Goal: Information Seeking & Learning: Learn about a topic

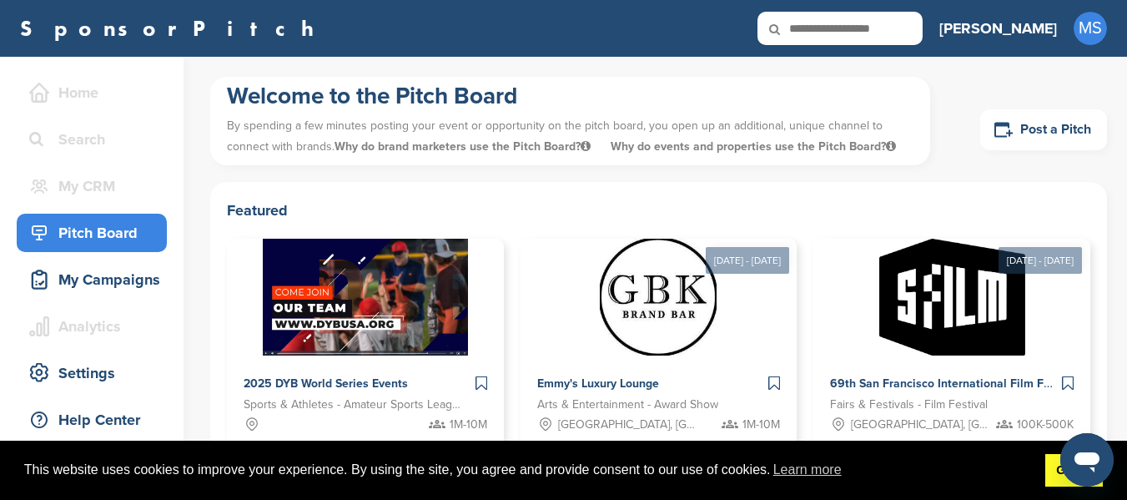
click at [1057, 483] on link "Got it!" at bounding box center [1075, 470] width 58 height 33
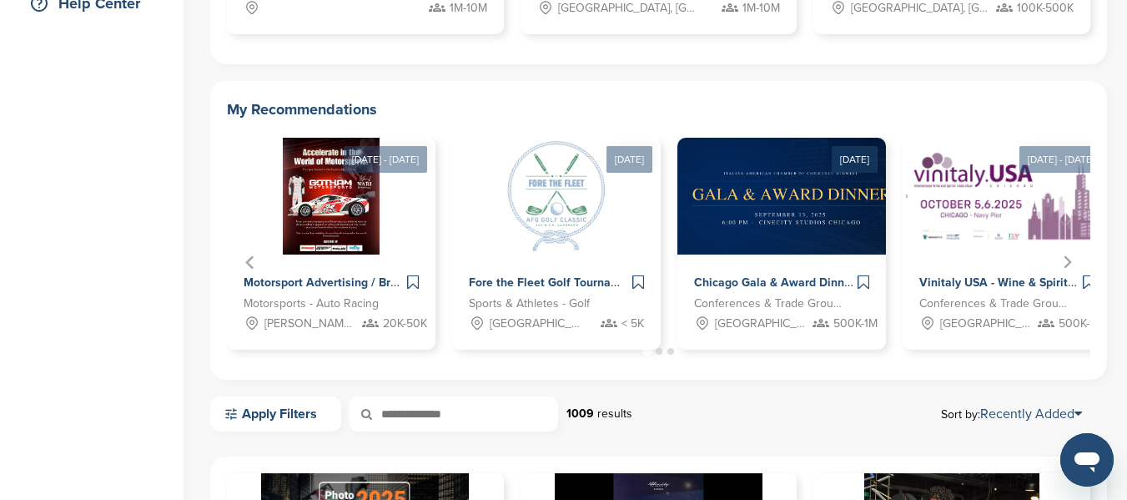
scroll to position [417, 0]
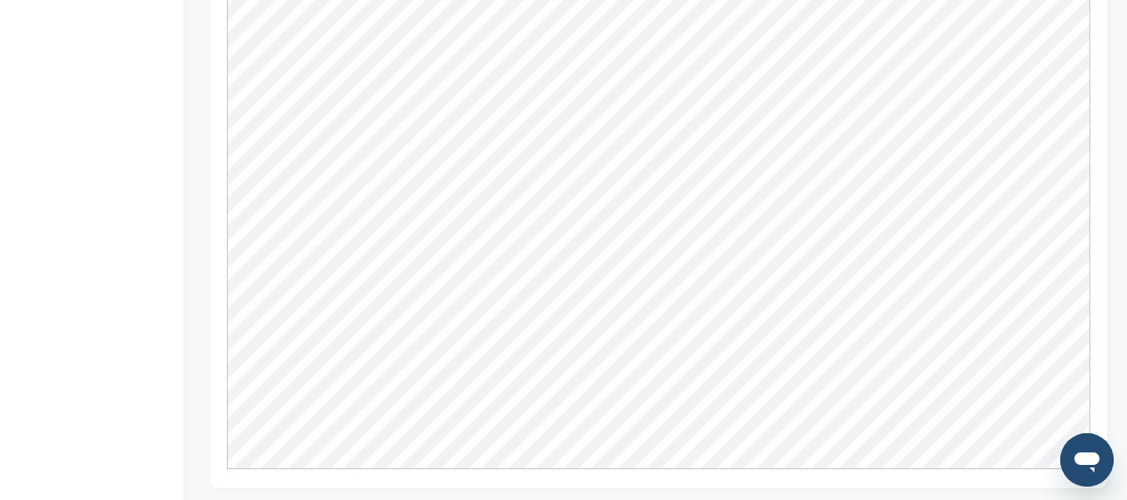
scroll to position [1419, 0]
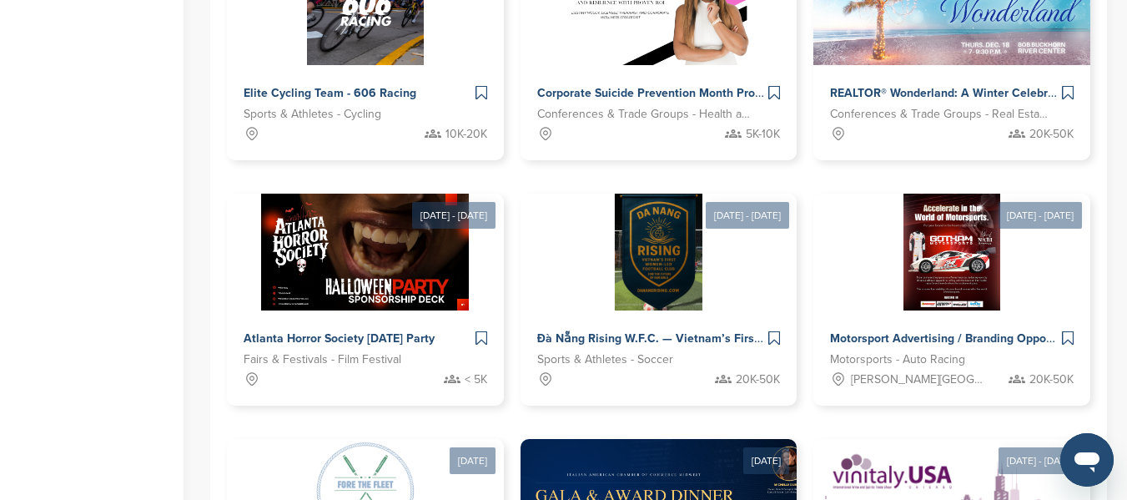
scroll to position [1252, 0]
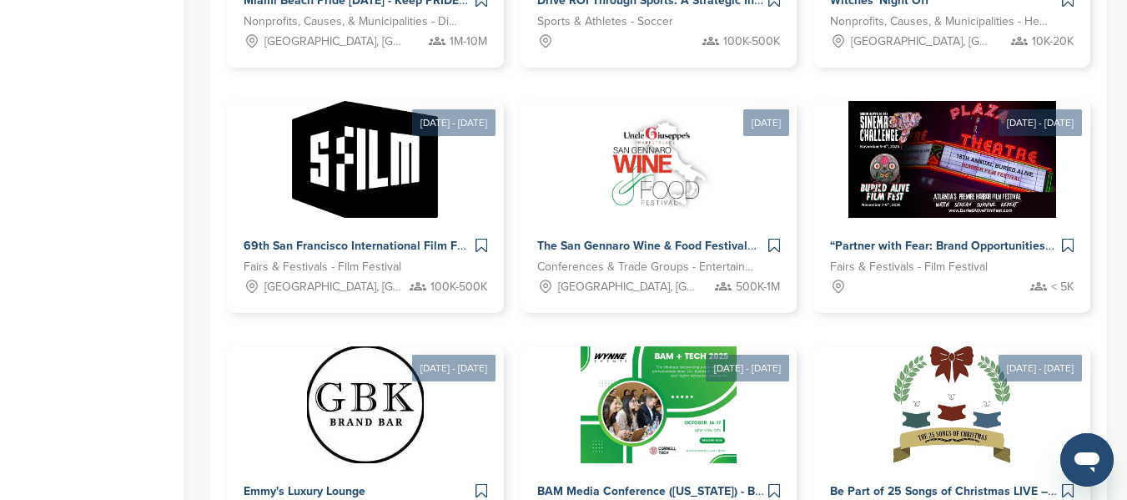
scroll to position [1330, 0]
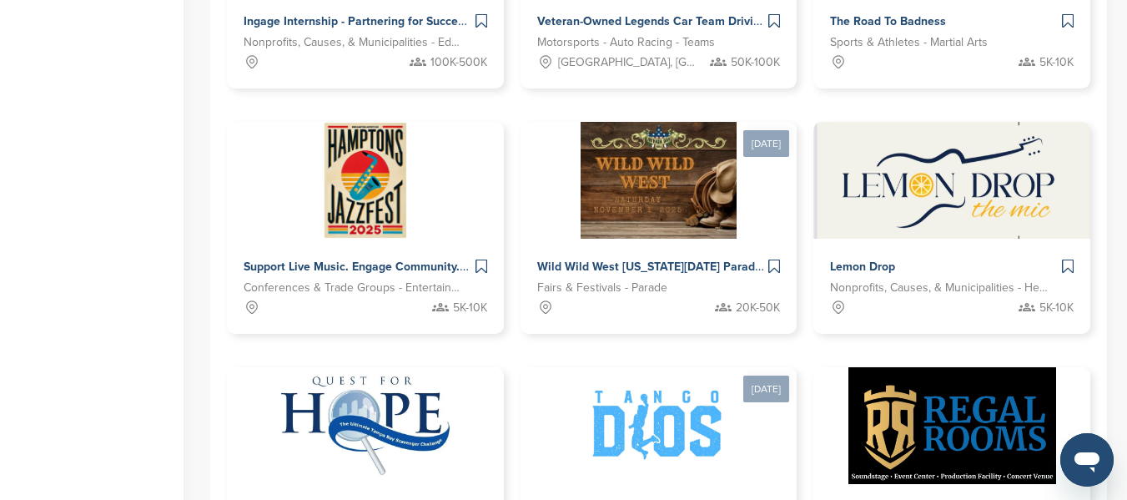
scroll to position [1272, 0]
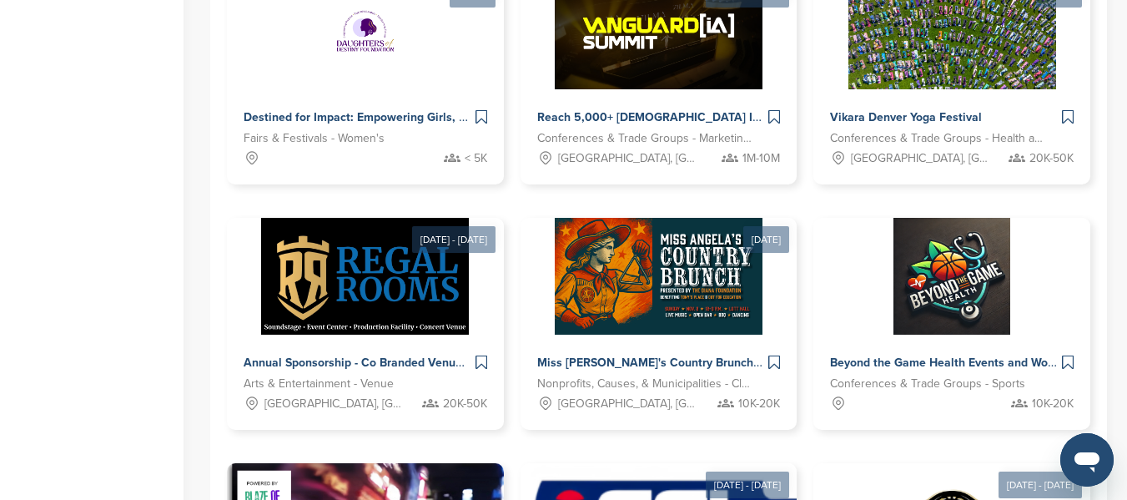
scroll to position [1188, 0]
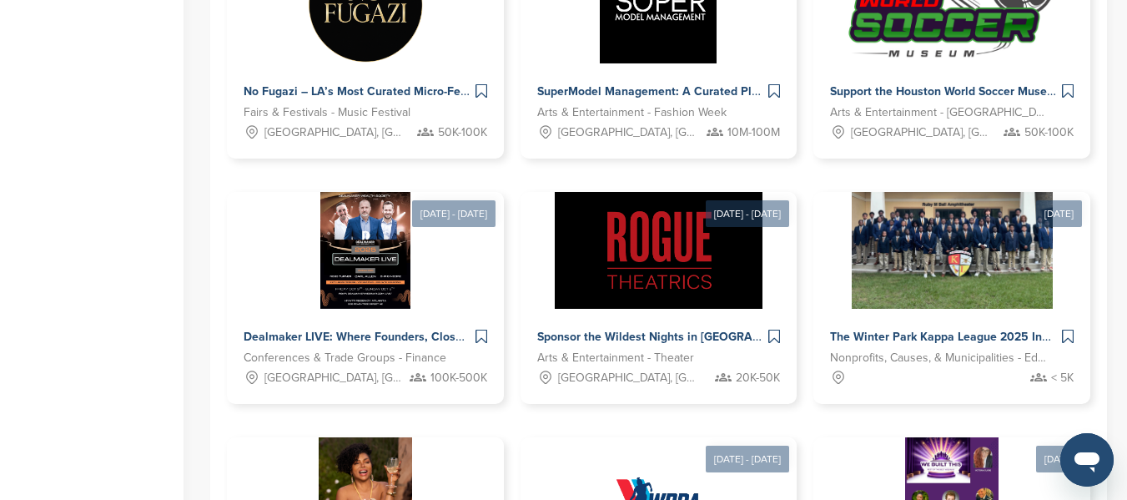
scroll to position [1272, 0]
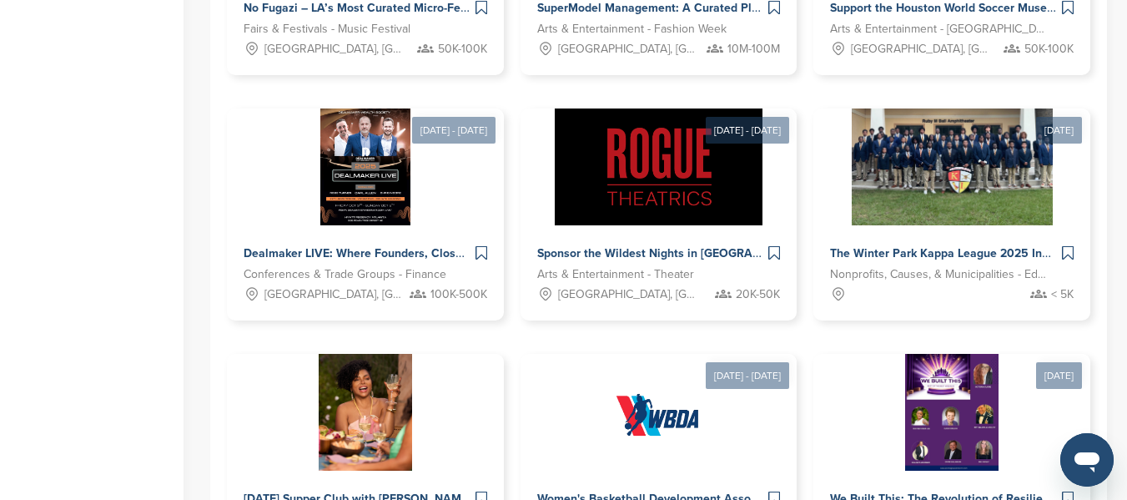
drag, startPoint x: 710, startPoint y: 370, endPoint x: 757, endPoint y: 376, distance: 47.0
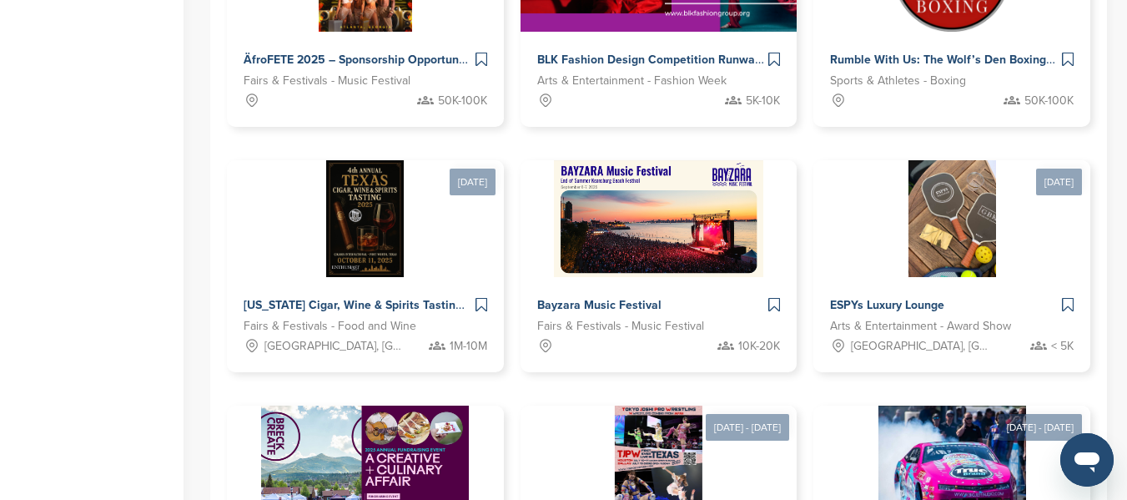
scroll to position [1355, 0]
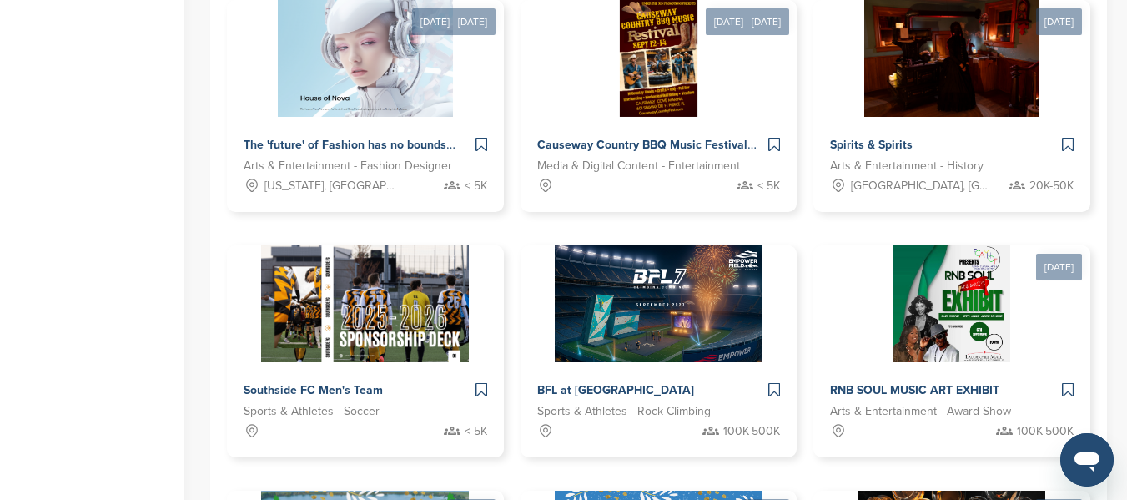
scroll to position [1142, 0]
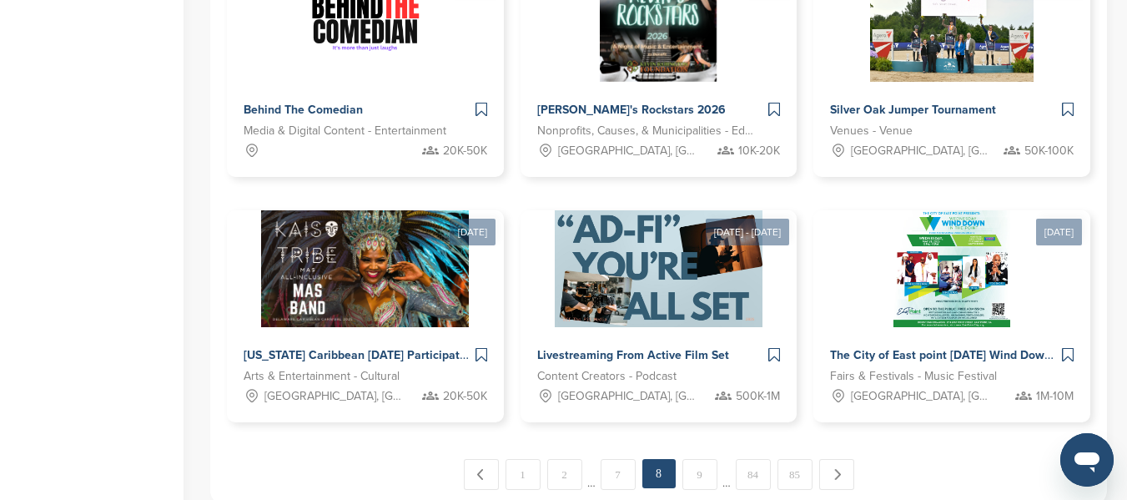
scroll to position [1439, 0]
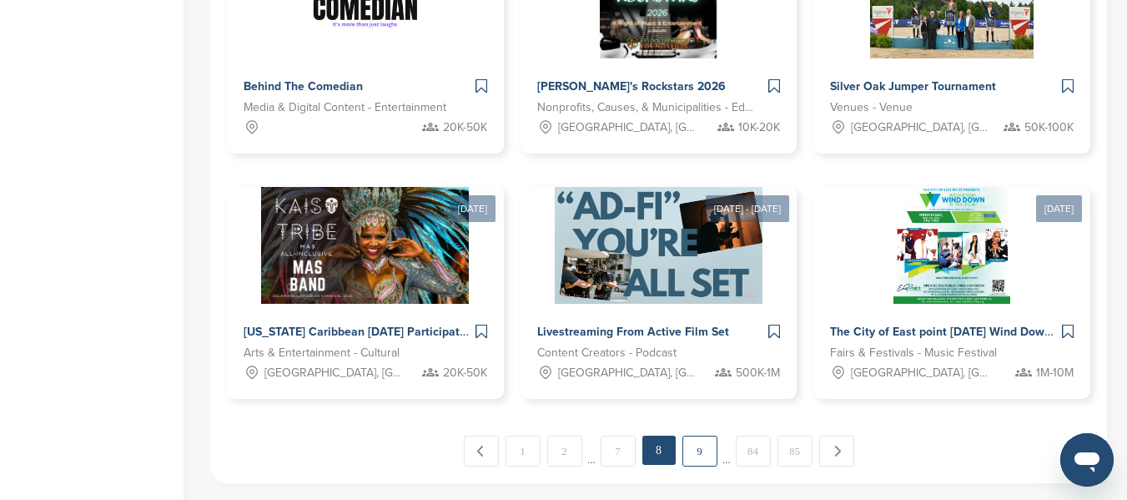
click at [698, 436] on link "9" at bounding box center [700, 451] width 35 height 31
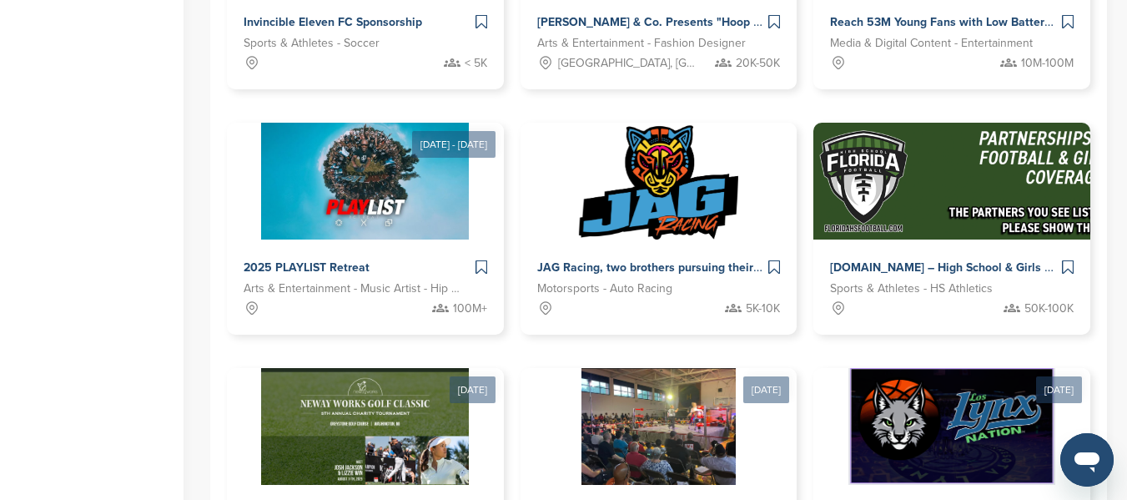
scroll to position [1272, 0]
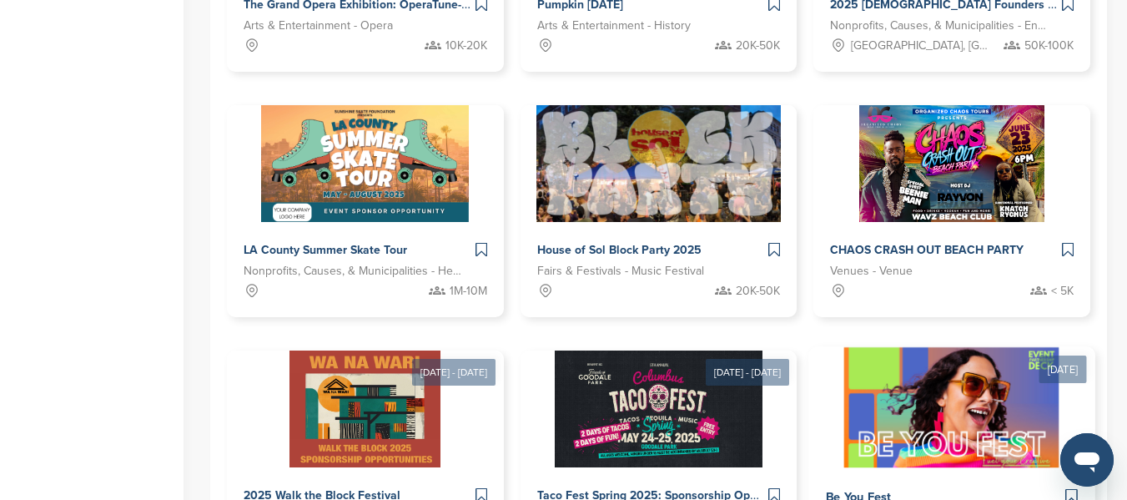
scroll to position [1439, 0]
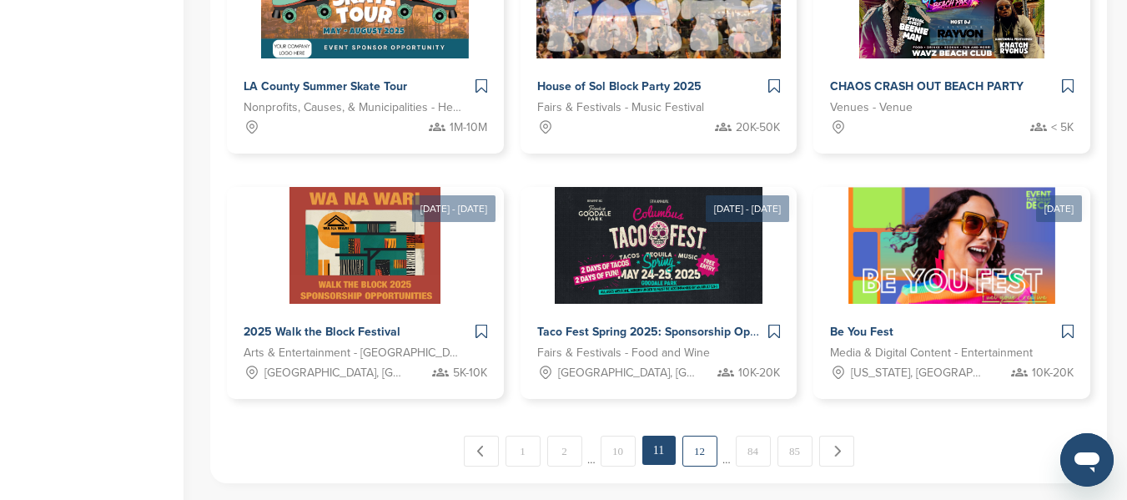
click at [710, 436] on link "12" at bounding box center [700, 451] width 35 height 31
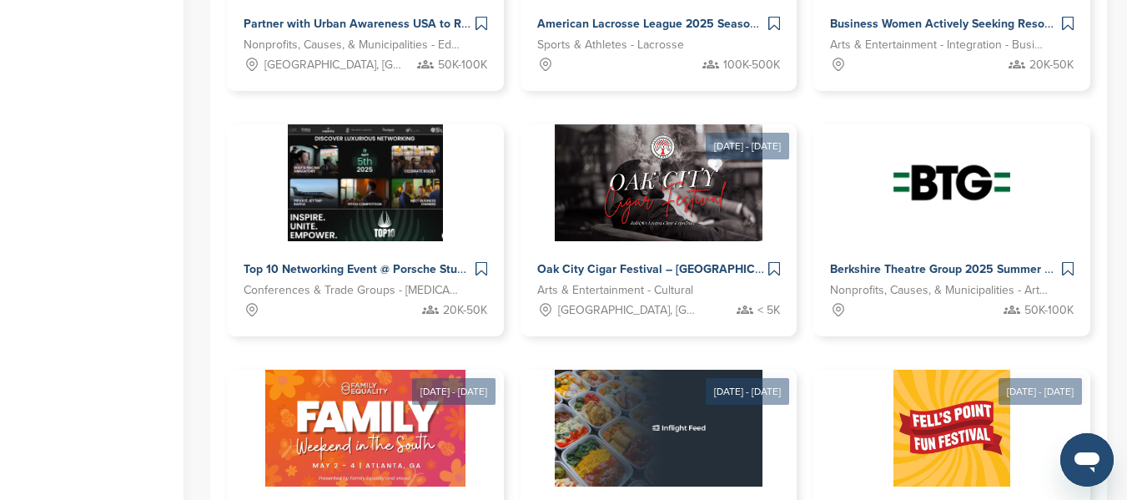
scroll to position [1272, 0]
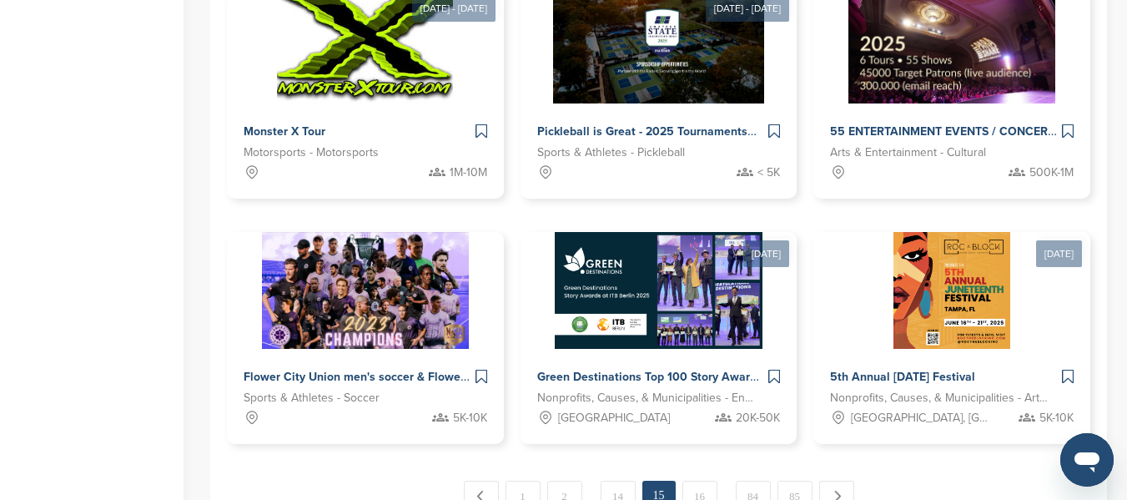
scroll to position [1355, 0]
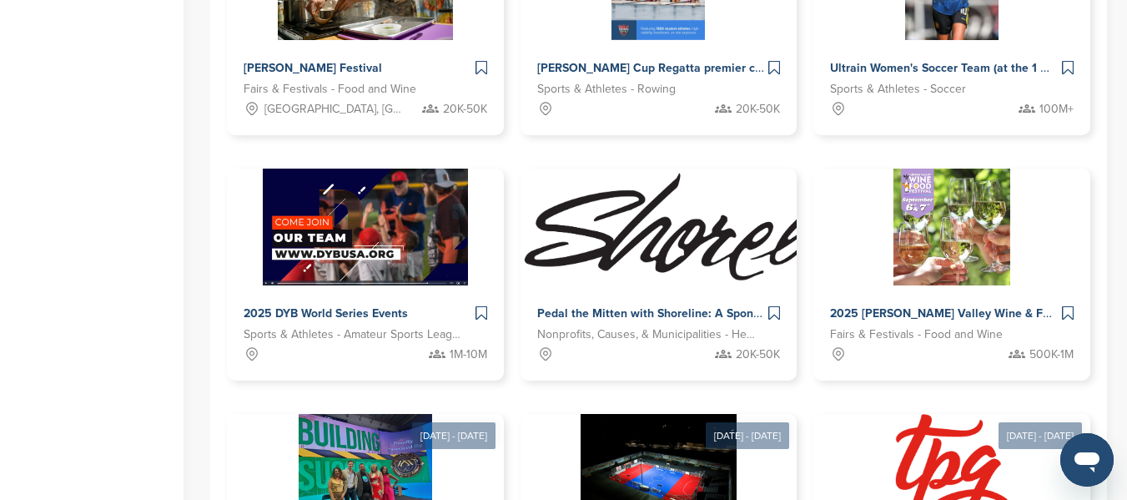
scroll to position [1272, 0]
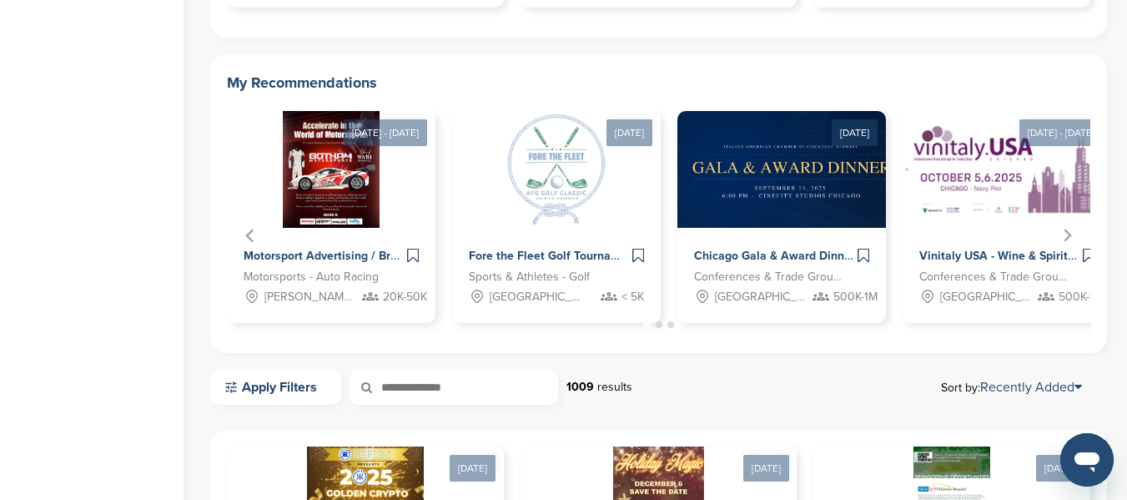
scroll to position [668, 0]
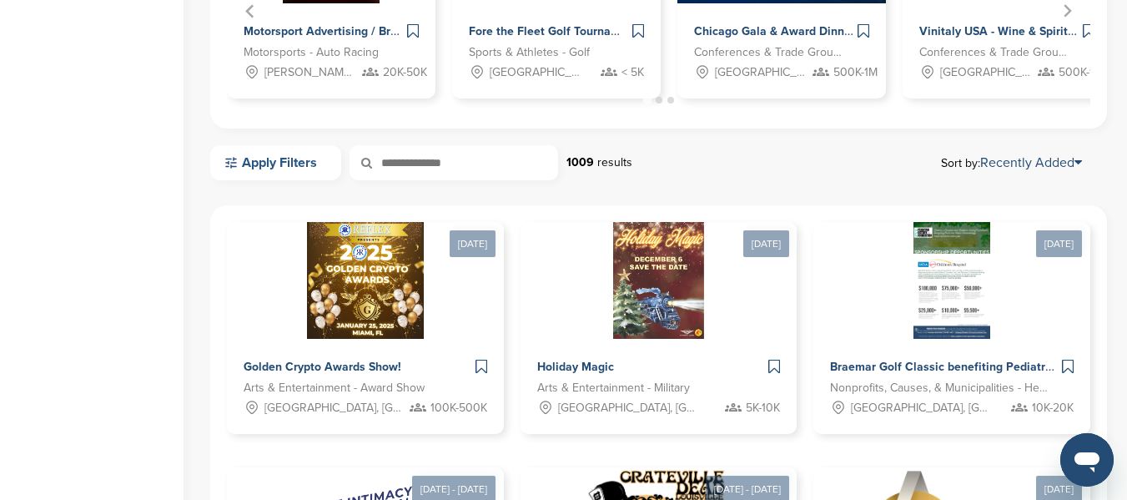
click at [283, 164] on link "Apply Filters" at bounding box center [275, 162] width 131 height 35
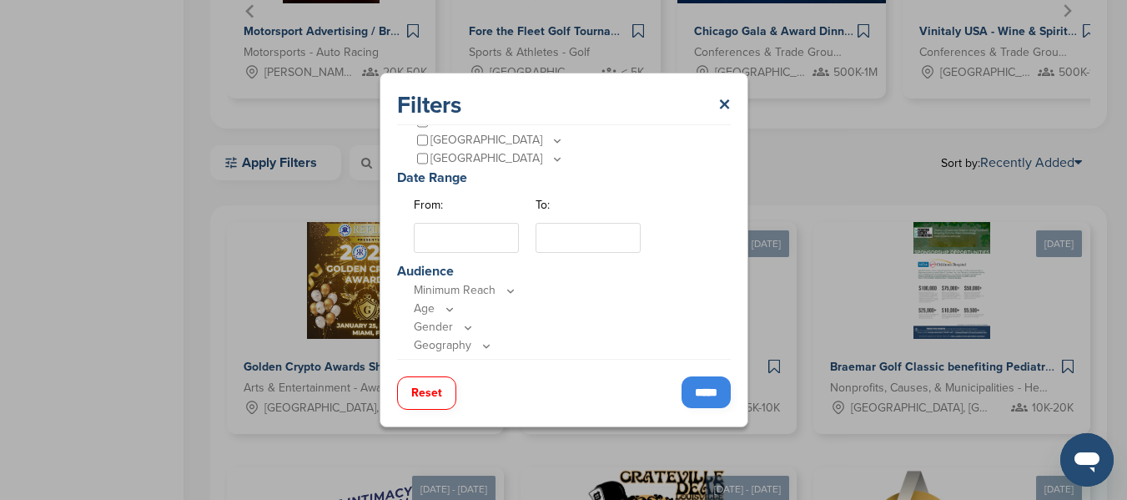
scroll to position [334, 0]
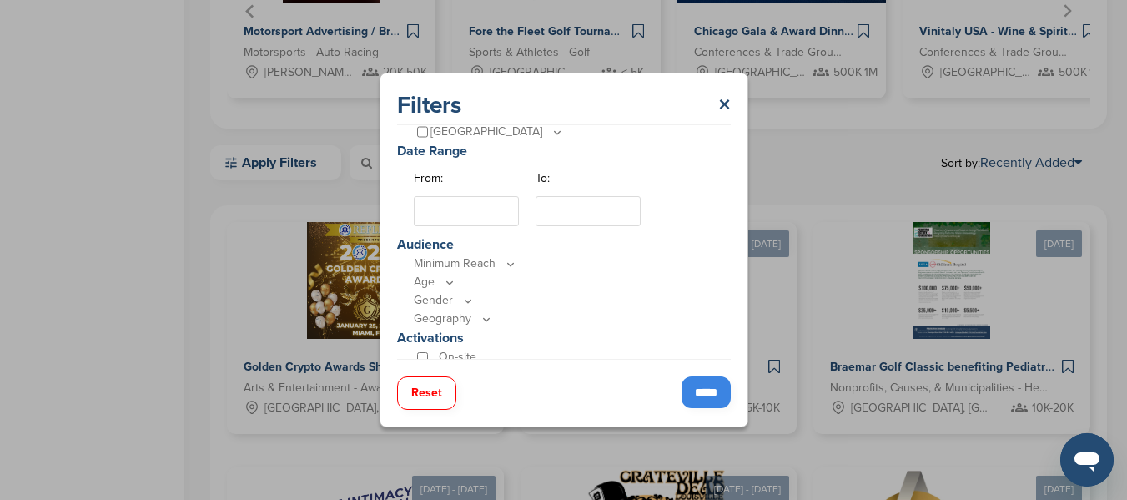
click at [450, 220] on input "From:" at bounding box center [466, 211] width 105 height 30
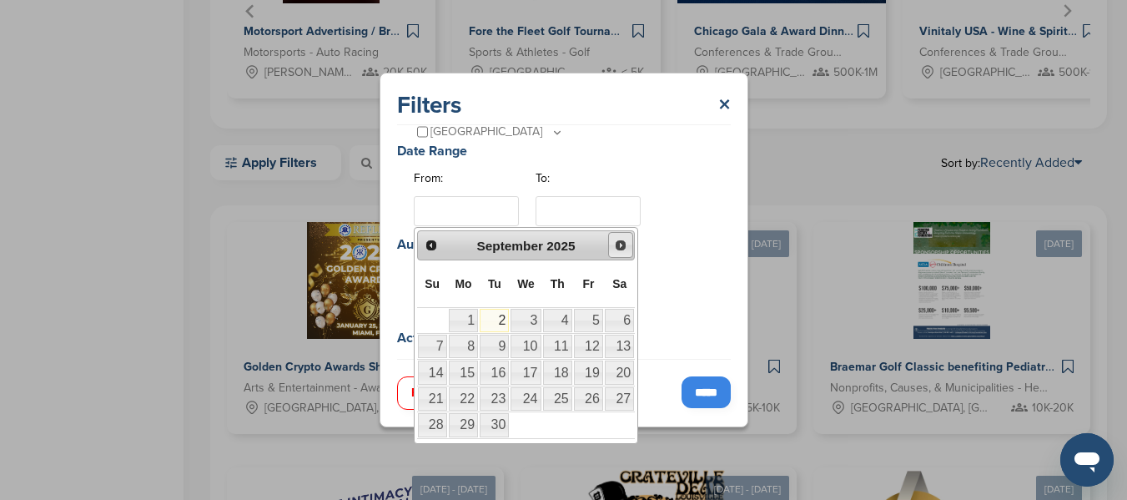
click at [615, 244] on span "Next" at bounding box center [620, 245] width 13 height 13
click at [468, 376] on link "13" at bounding box center [463, 371] width 29 height 23
type input "**********"
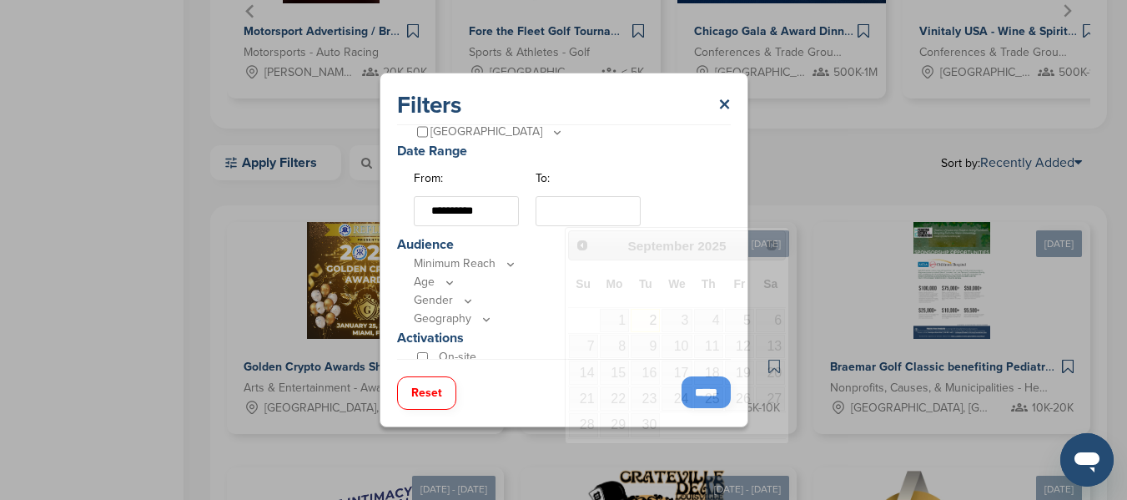
click at [641, 220] on input "To:" at bounding box center [588, 211] width 105 height 30
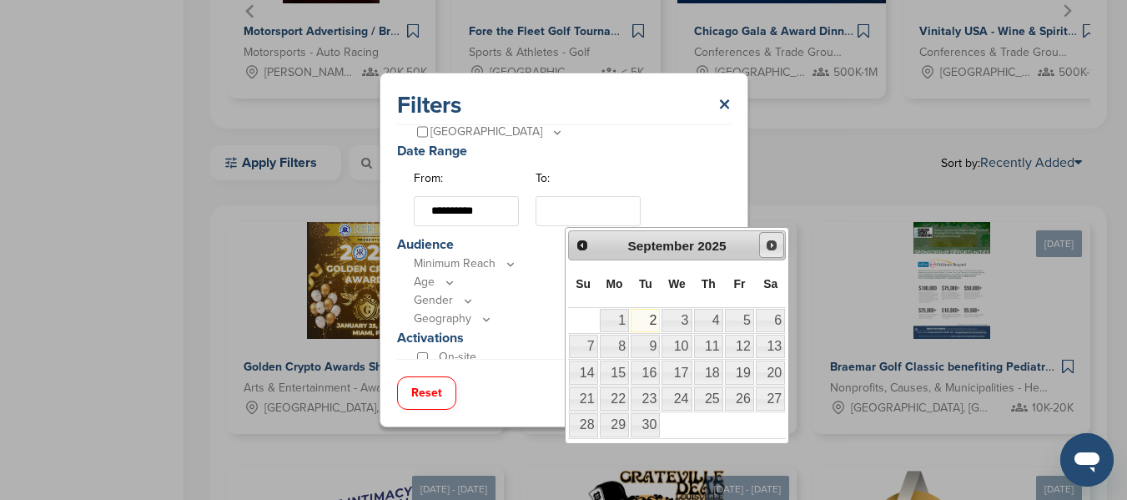
click at [777, 254] on link "Next" at bounding box center [772, 245] width 26 height 26
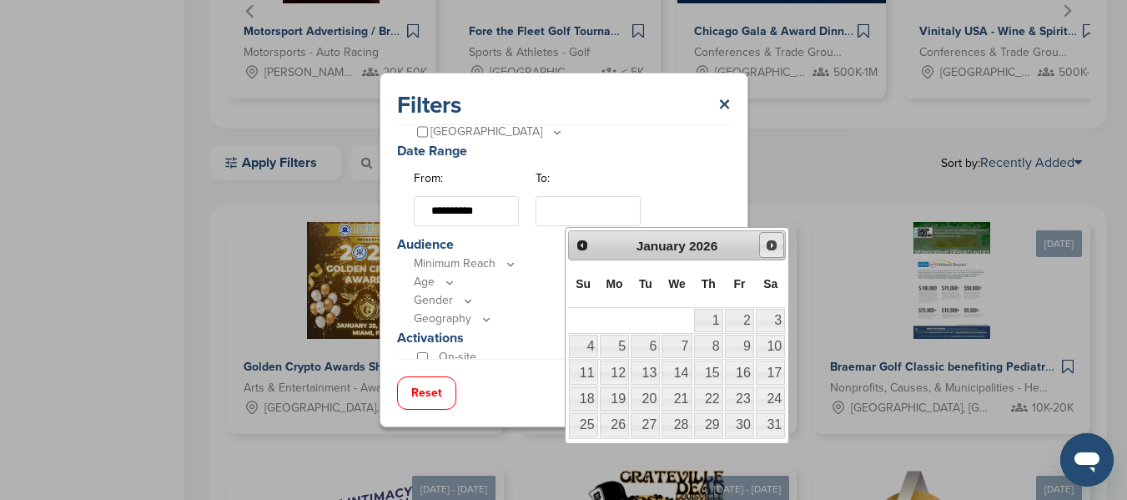
click at [777, 254] on link "Next" at bounding box center [772, 245] width 26 height 26
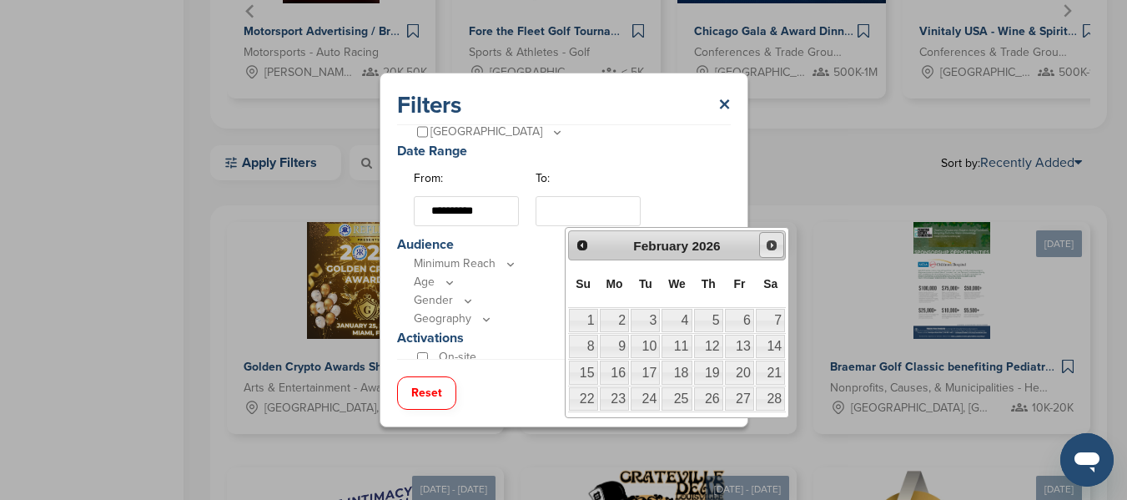
click at [777, 255] on link "Next" at bounding box center [772, 245] width 26 height 26
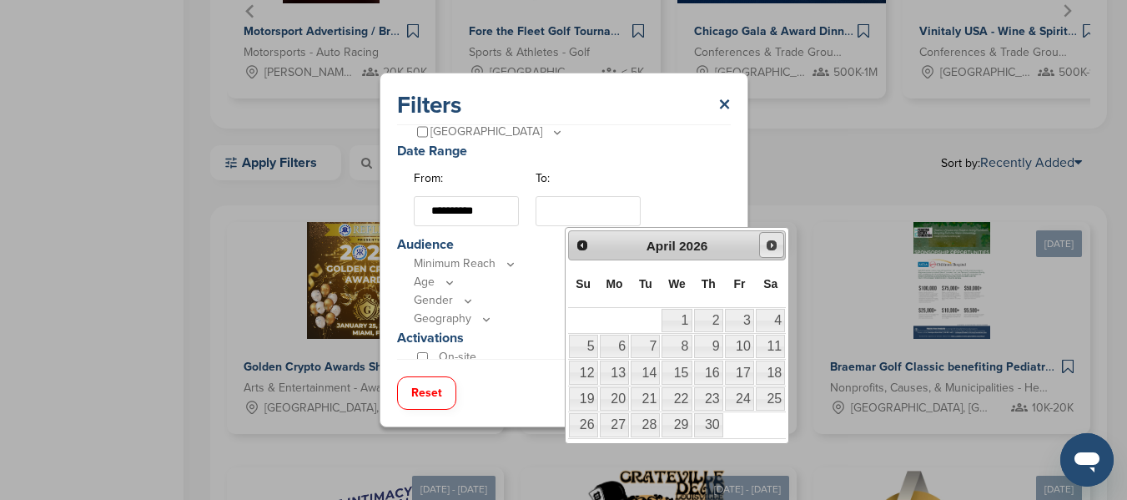
click at [777, 255] on link "Next" at bounding box center [772, 245] width 26 height 26
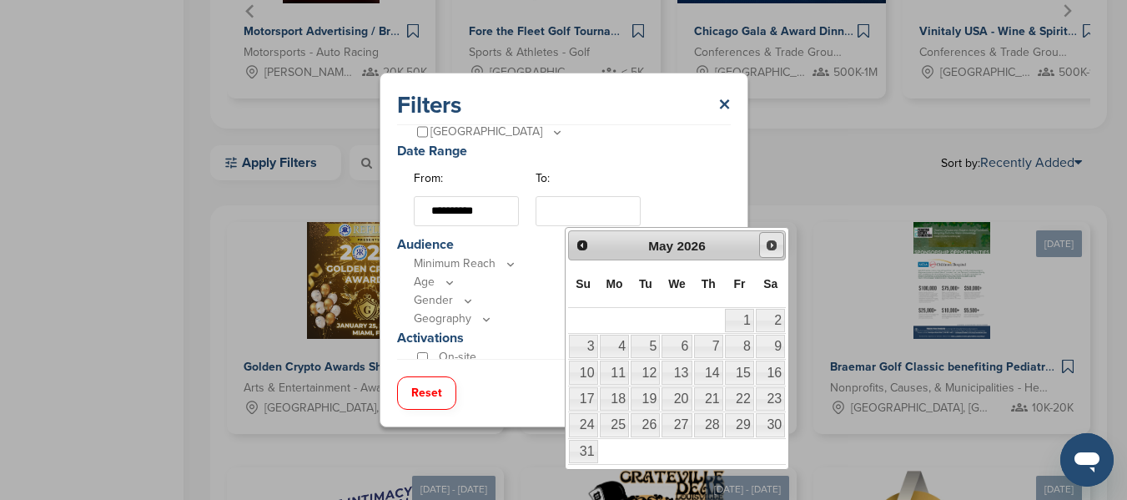
click at [777, 255] on link "Next" at bounding box center [772, 245] width 26 height 26
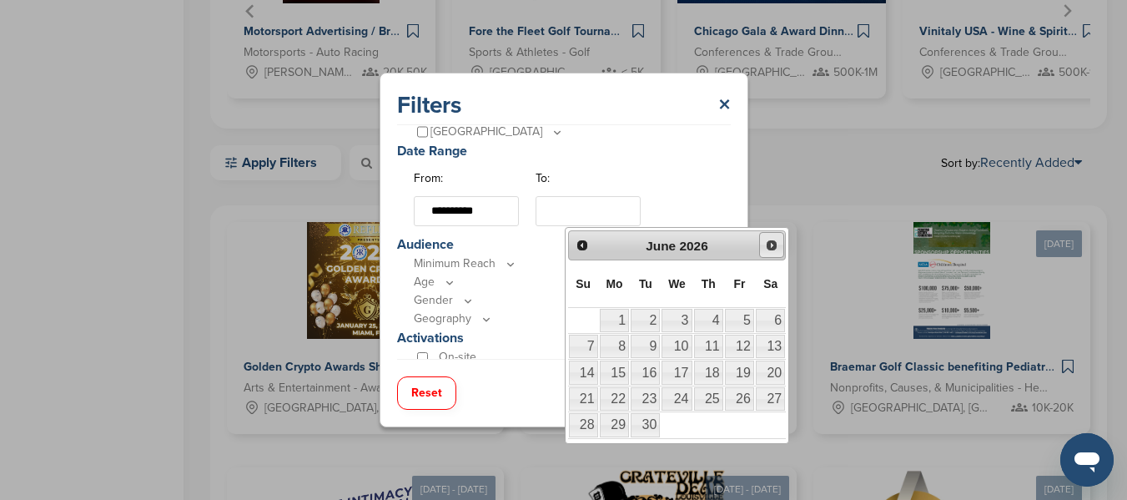
click at [777, 255] on link "Next" at bounding box center [772, 245] width 26 height 26
click at [678, 315] on link "1" at bounding box center [677, 320] width 30 height 23
type input "**********"
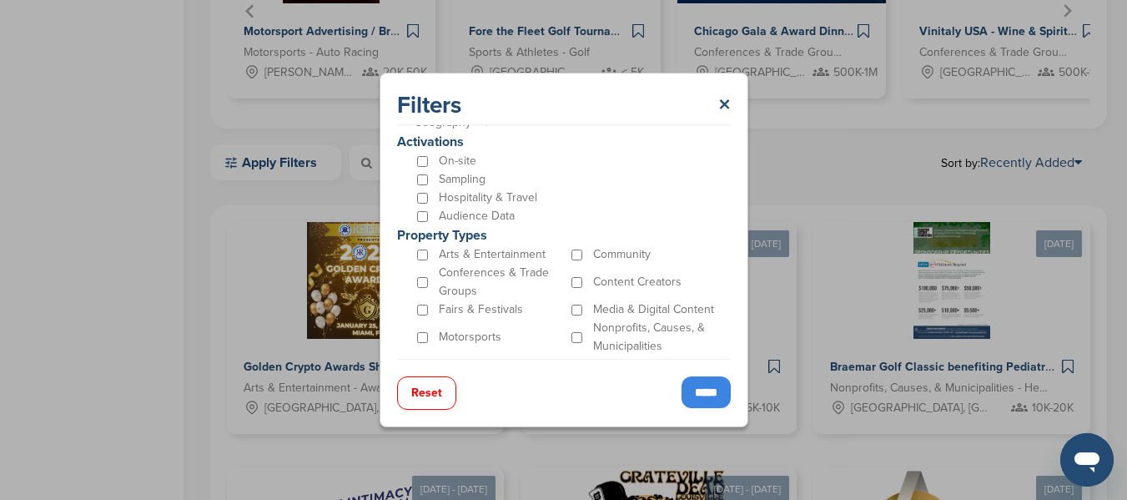
scroll to position [546, 0]
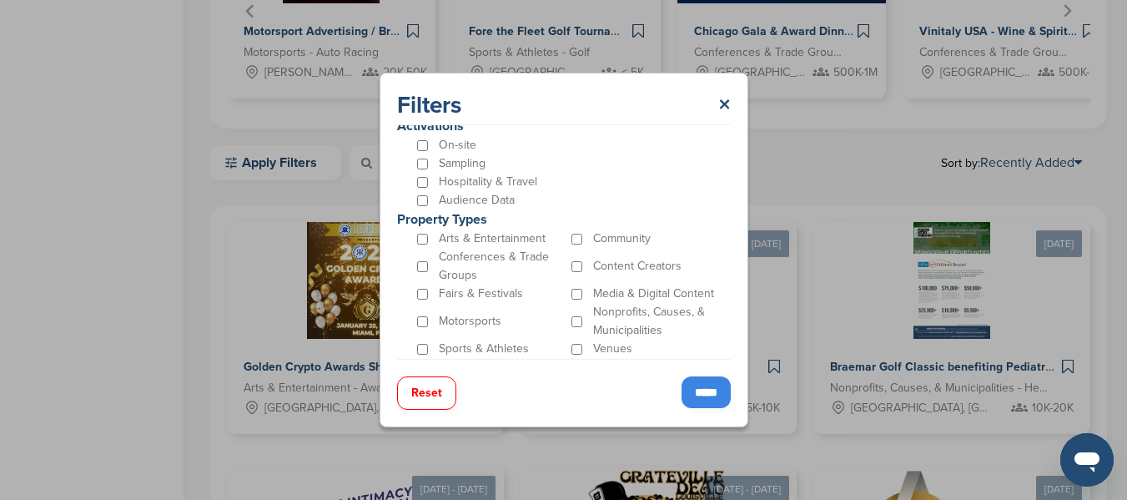
click at [698, 381] on input "*****" at bounding box center [706, 392] width 49 height 32
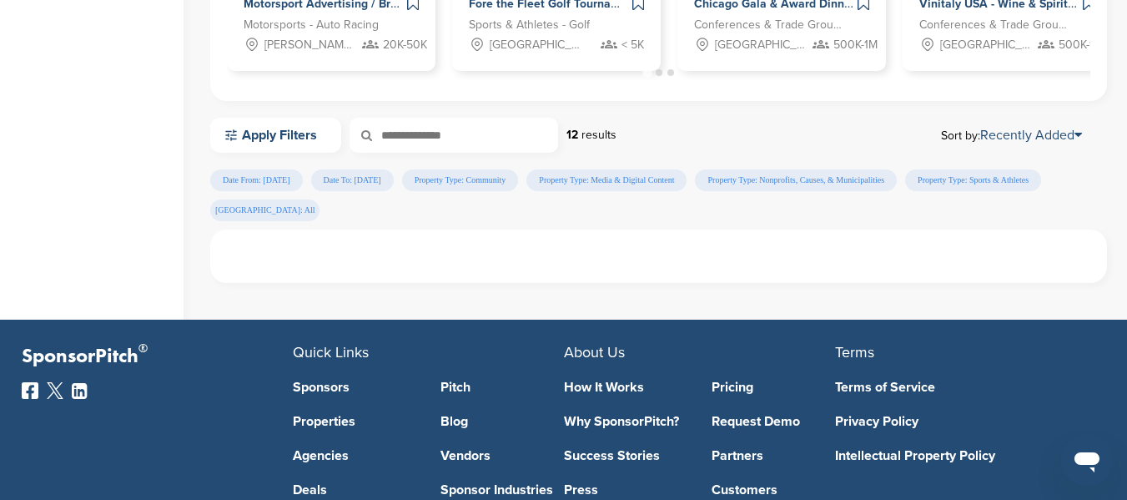
scroll to position [466, 0]
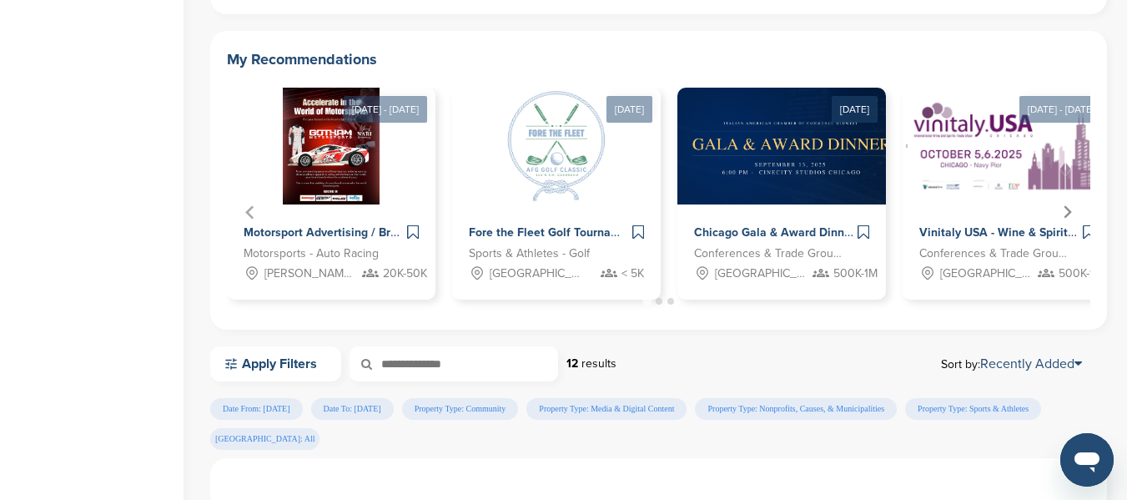
click at [1068, 209] on icon "Next slide" at bounding box center [1068, 211] width 8 height 13
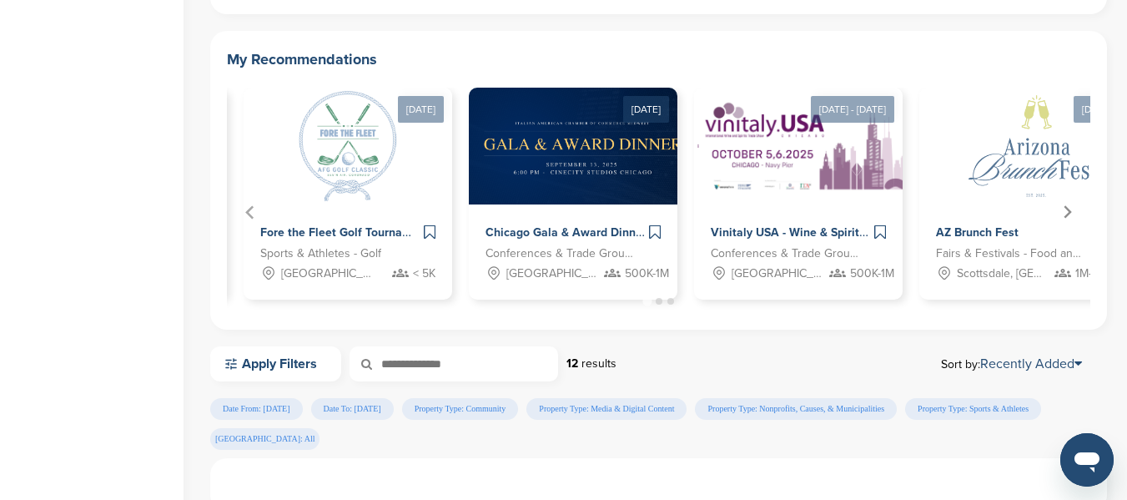
click at [1068, 209] on icon "Next slide" at bounding box center [1068, 211] width 8 height 13
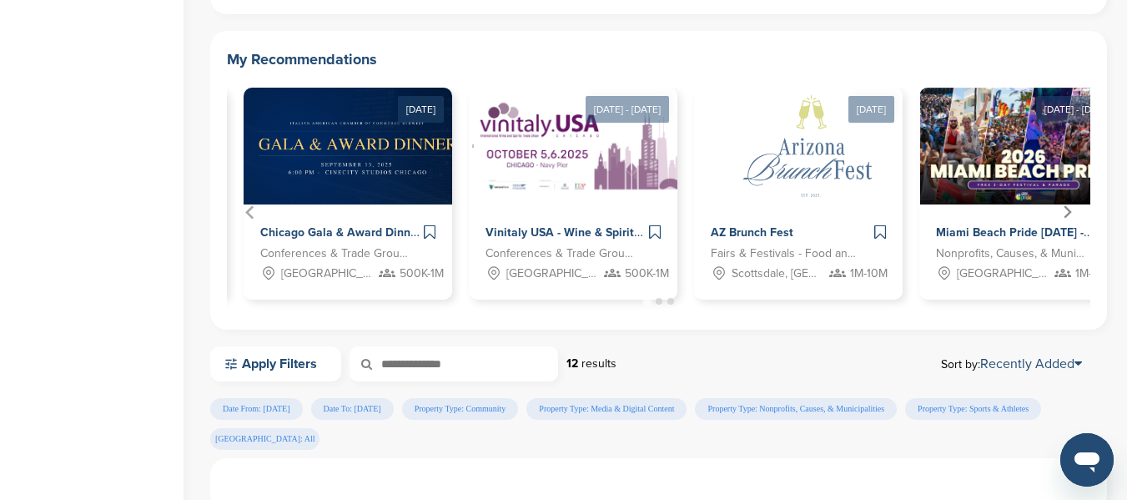
click at [1068, 209] on icon "Next slide" at bounding box center [1068, 211] width 8 height 13
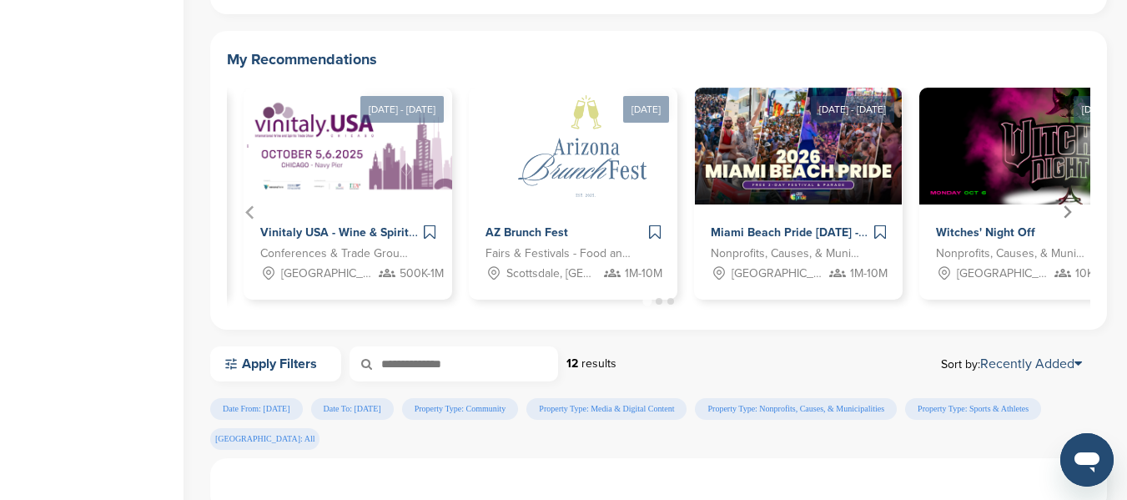
click at [1068, 209] on icon "Next slide" at bounding box center [1068, 211] width 8 height 13
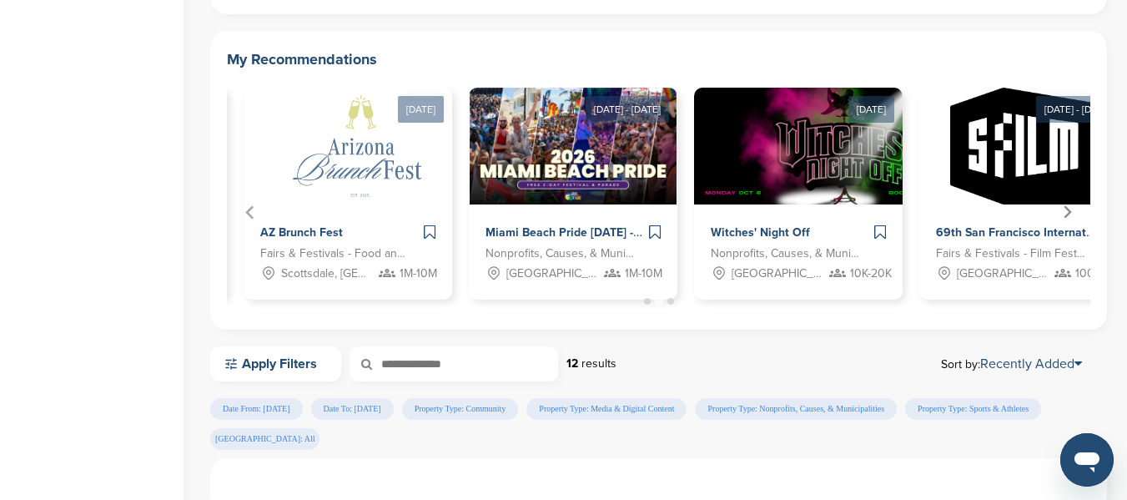
click at [1068, 209] on icon "Next slide" at bounding box center [1068, 211] width 8 height 13
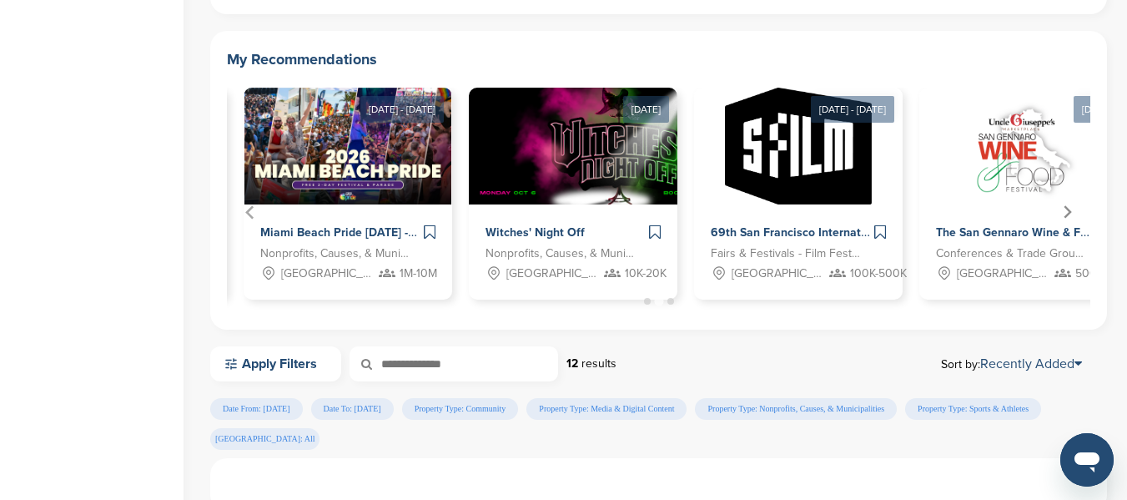
click at [1068, 209] on icon "Next slide" at bounding box center [1068, 211] width 8 height 13
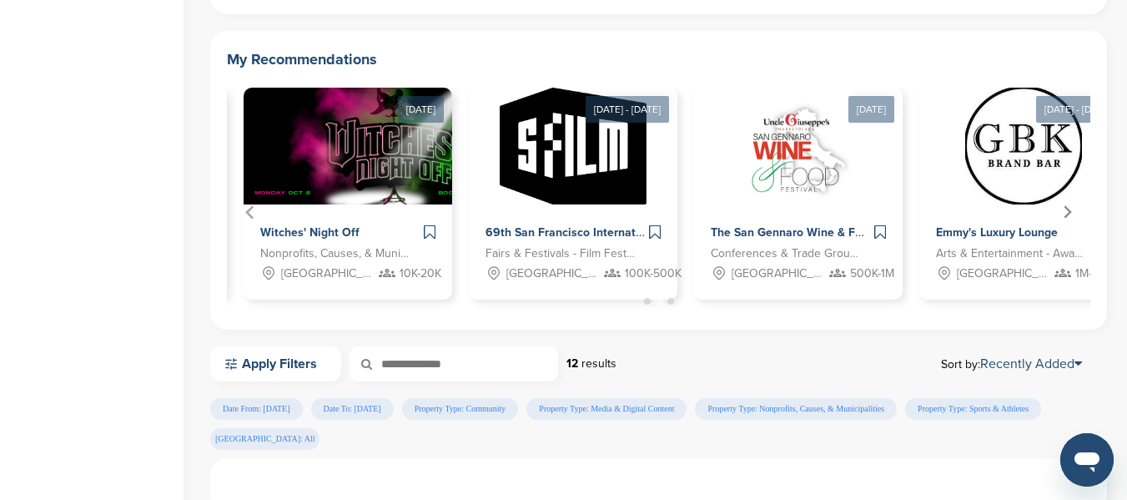
click at [1068, 209] on icon "Next slide" at bounding box center [1068, 211] width 8 height 13
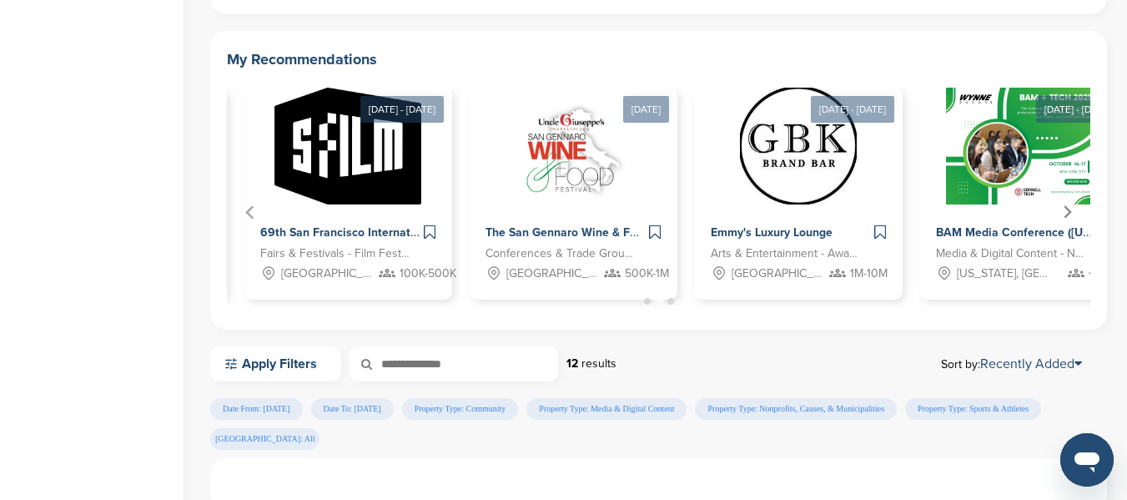
click at [1068, 209] on icon "Next slide" at bounding box center [1068, 211] width 8 height 13
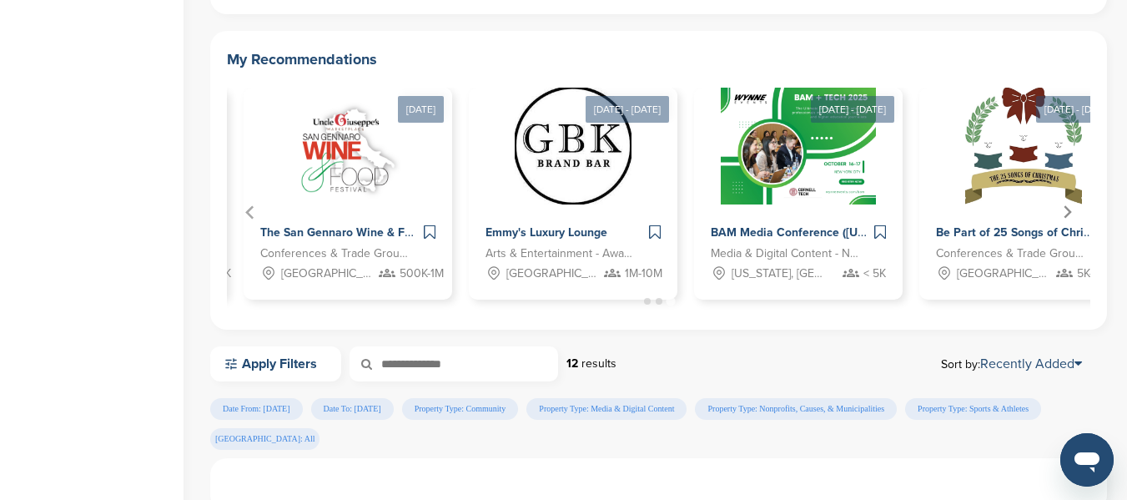
click at [1068, 209] on icon "Go to first slide" at bounding box center [1068, 211] width 8 height 13
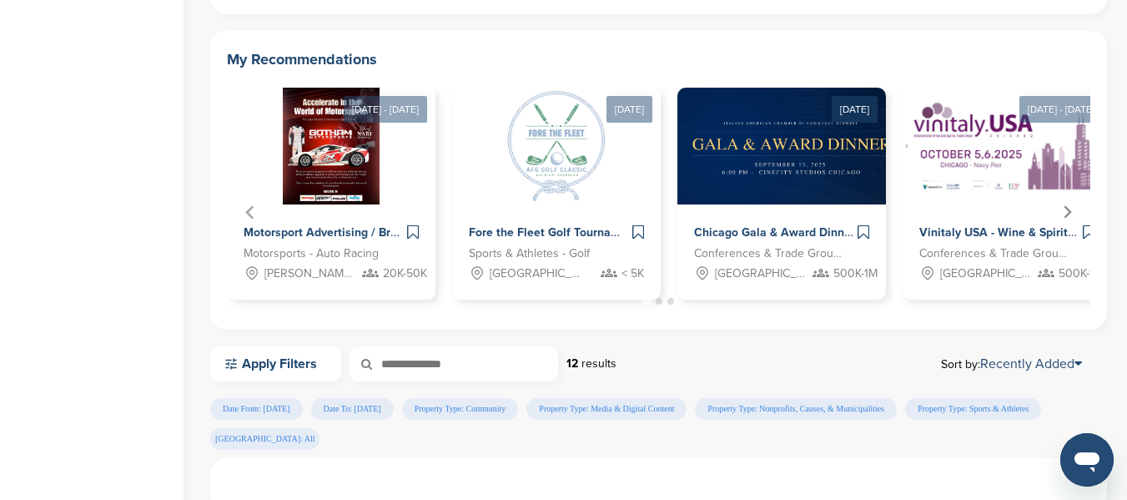
click at [1068, 209] on icon "Next slide" at bounding box center [1068, 211] width 8 height 13
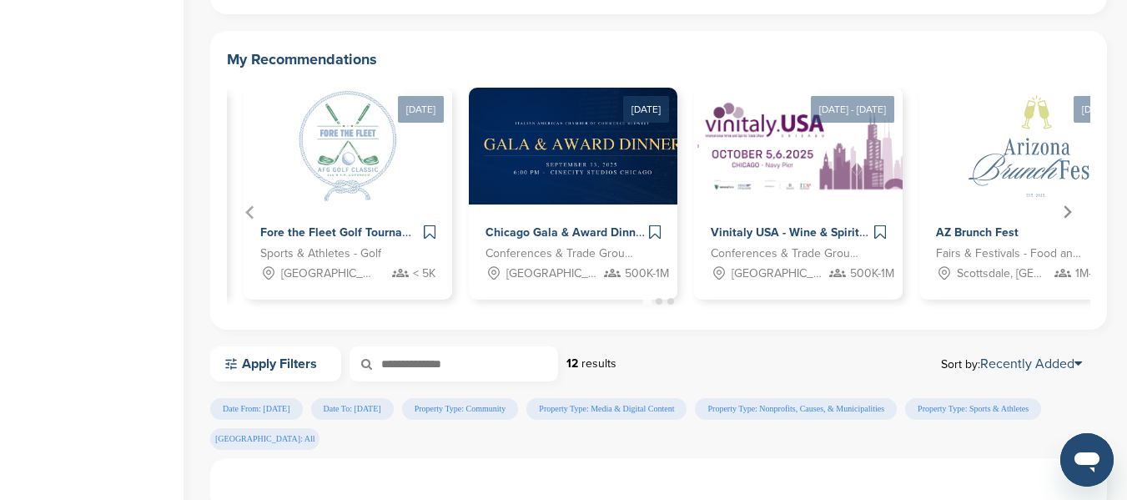
click at [1068, 209] on icon "Next slide" at bounding box center [1068, 211] width 8 height 13
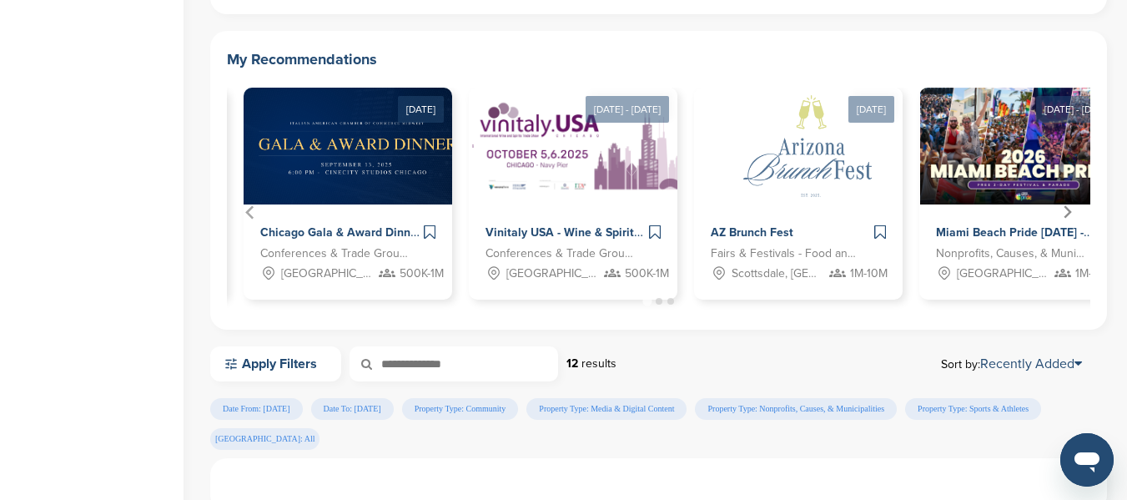
click at [1068, 209] on icon "Next slide" at bounding box center [1068, 211] width 8 height 13
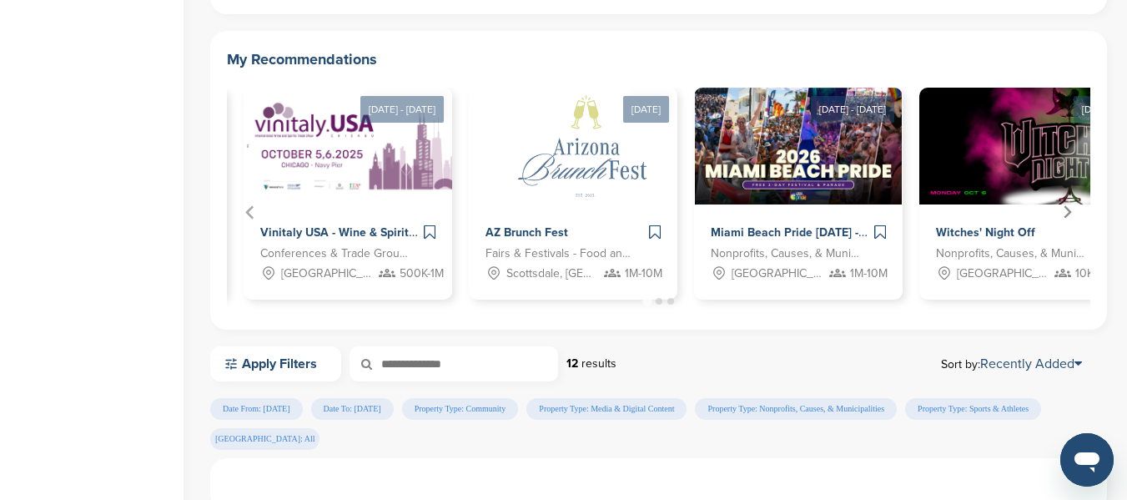
click at [1068, 209] on icon "Next slide" at bounding box center [1068, 211] width 8 height 13
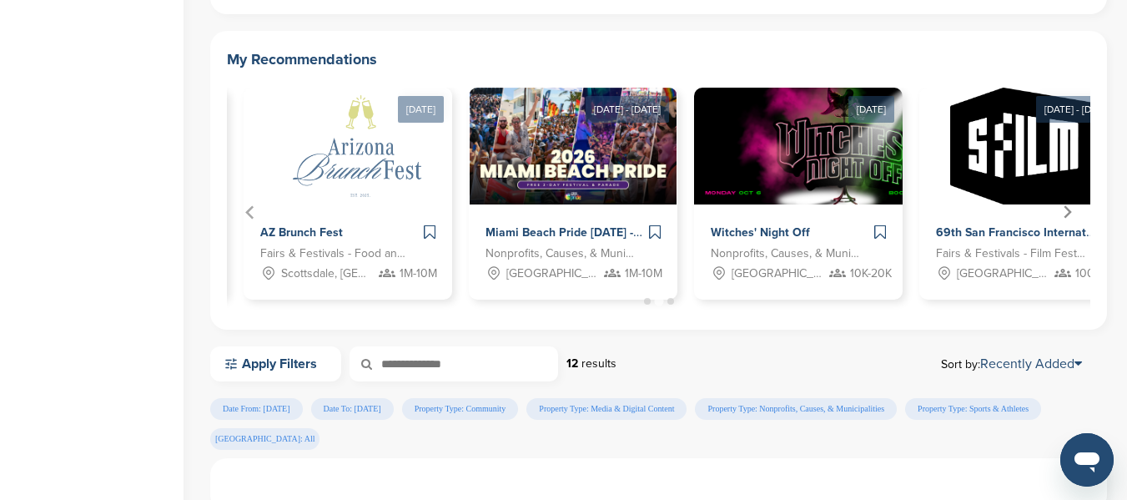
click at [1068, 209] on icon "Next slide" at bounding box center [1068, 211] width 8 height 13
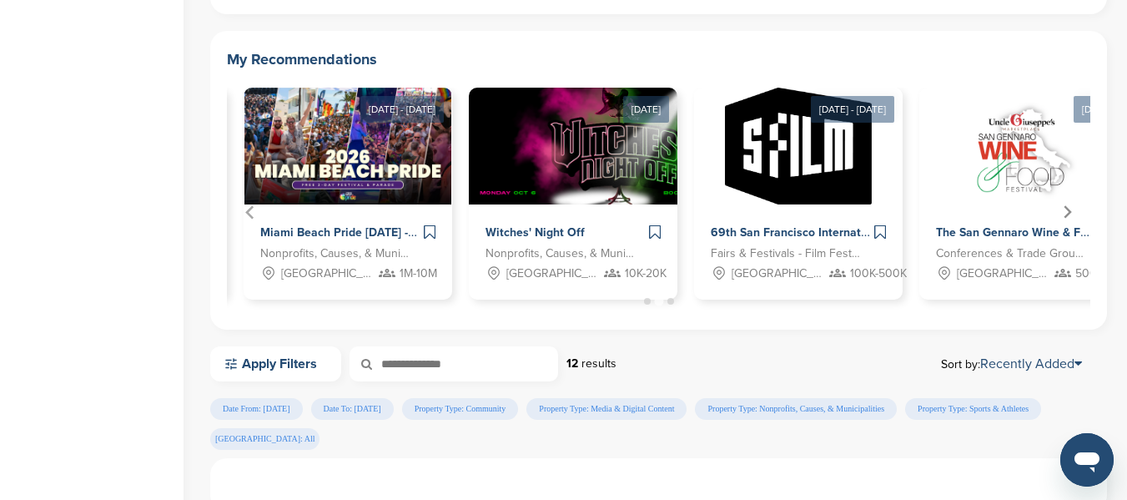
click at [1068, 209] on icon "Next slide" at bounding box center [1068, 211] width 8 height 13
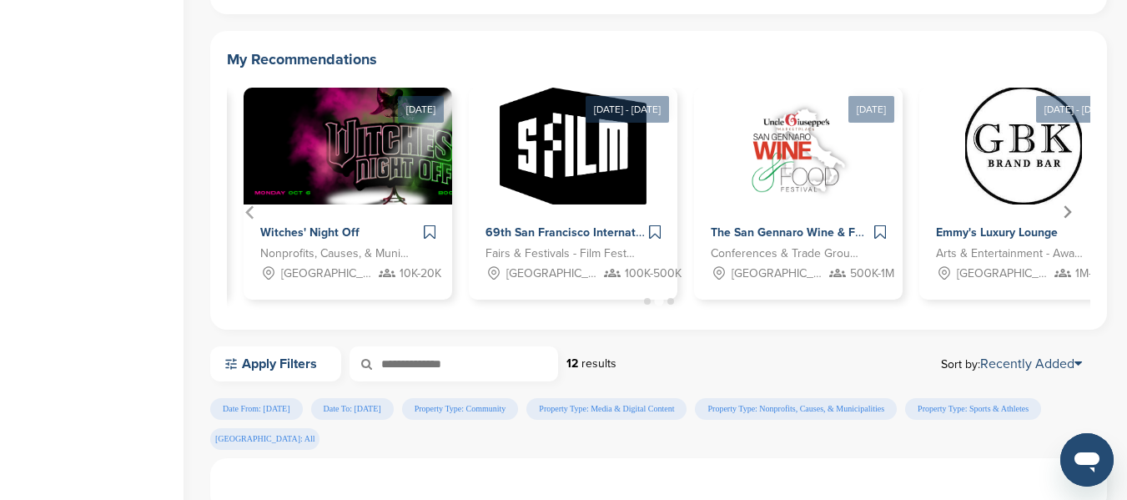
click at [1068, 209] on icon "Next slide" at bounding box center [1068, 211] width 8 height 13
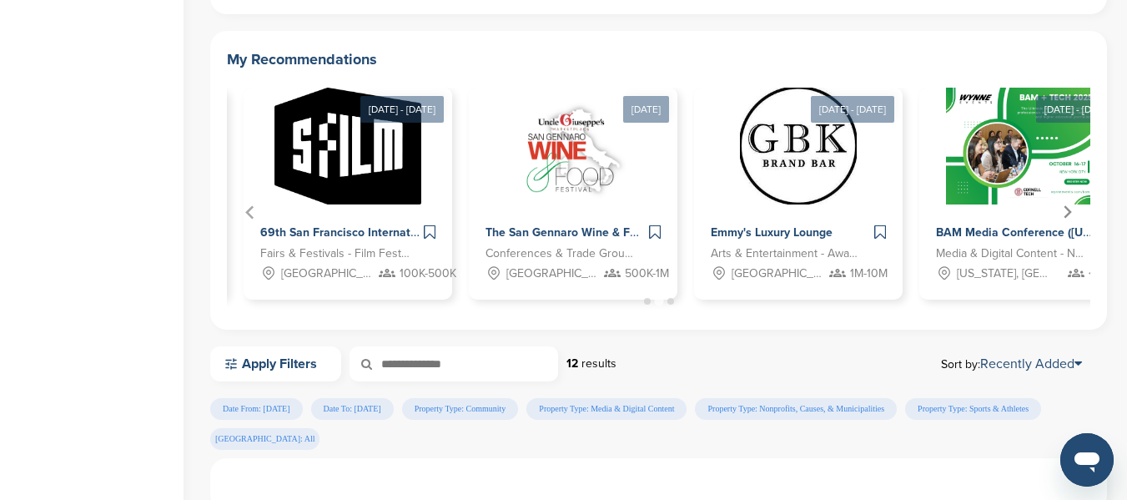
click at [1068, 209] on icon "Next slide" at bounding box center [1068, 211] width 8 height 13
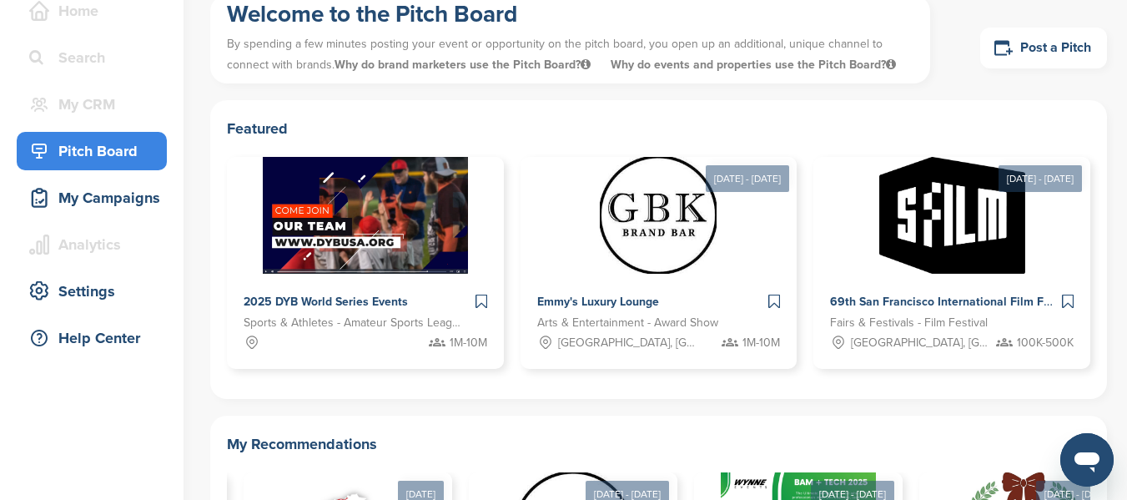
scroll to position [0, 0]
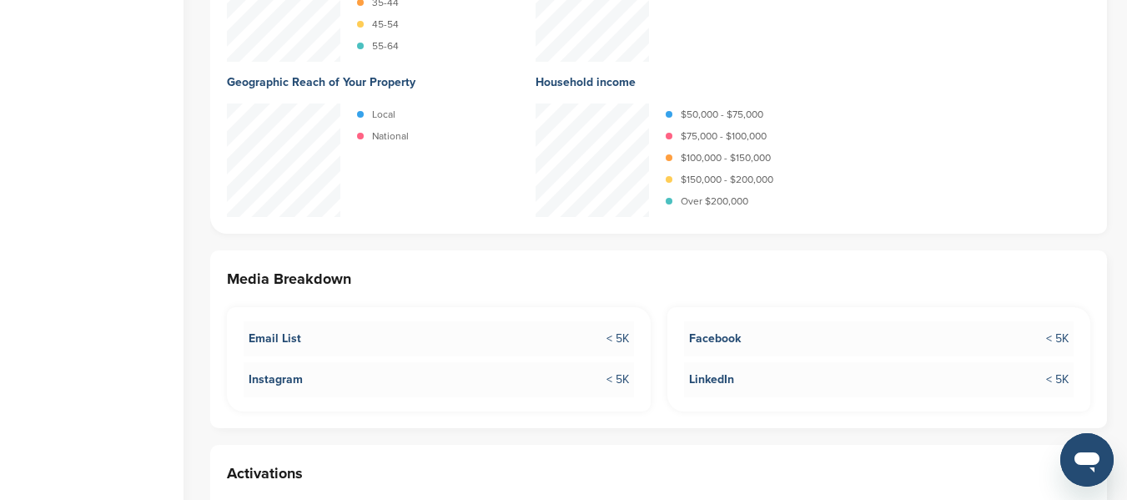
scroll to position [2420, 0]
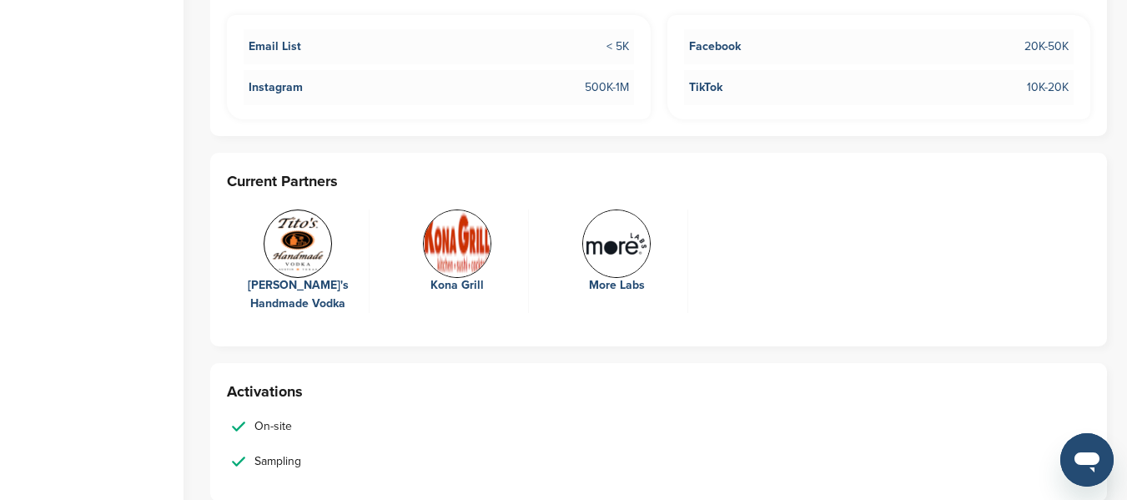
scroll to position [3022, 0]
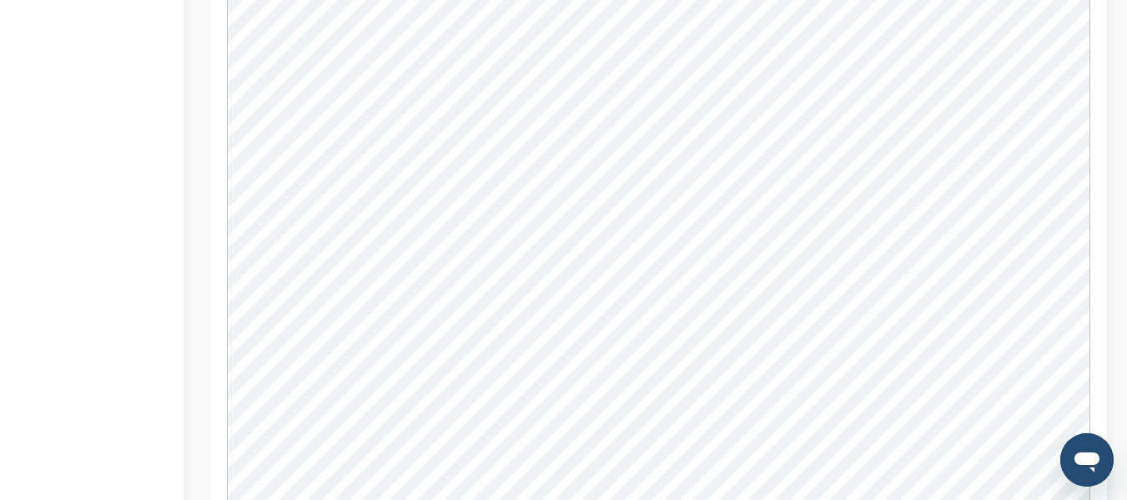
scroll to position [2170, 0]
